Goal: Transaction & Acquisition: Purchase product/service

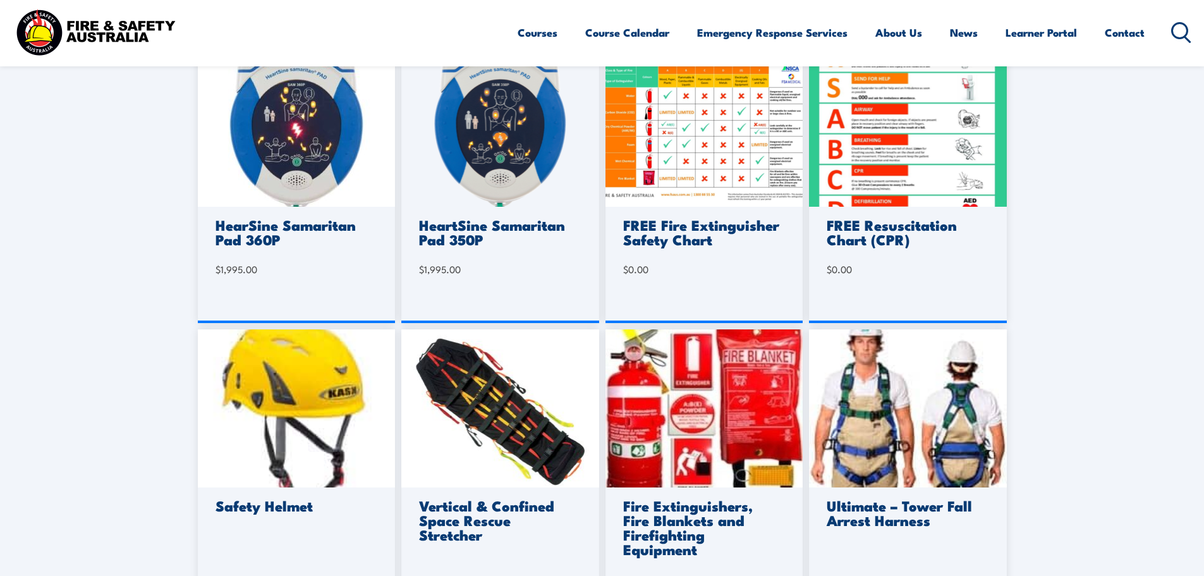
scroll to position [632, 0]
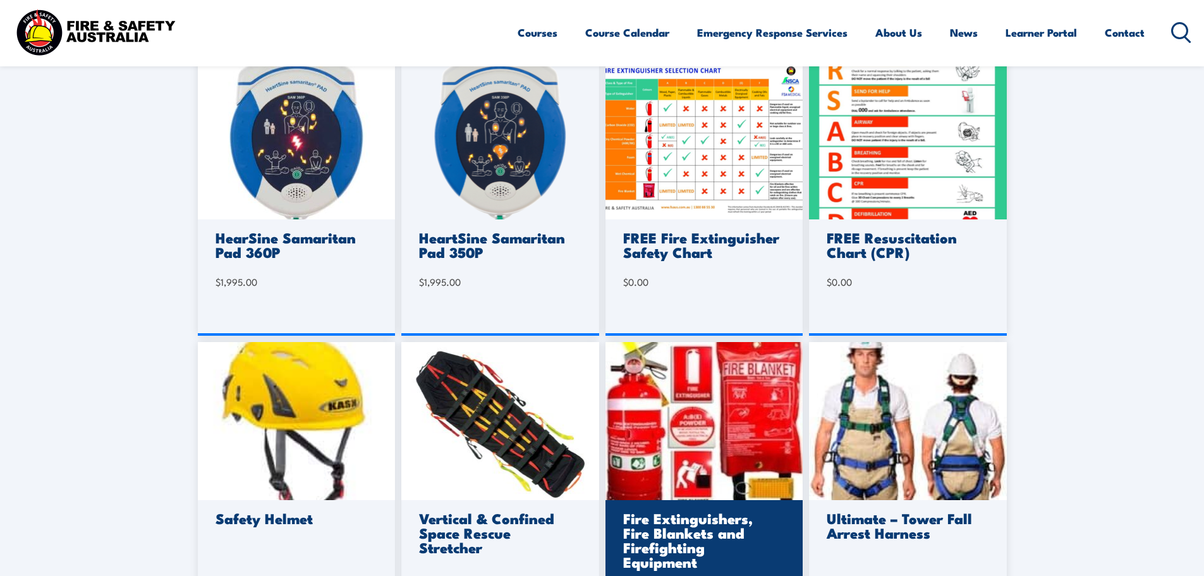
click at [724, 459] on img at bounding box center [704, 421] width 198 height 158
